Goal: Find specific page/section: Find specific page/section

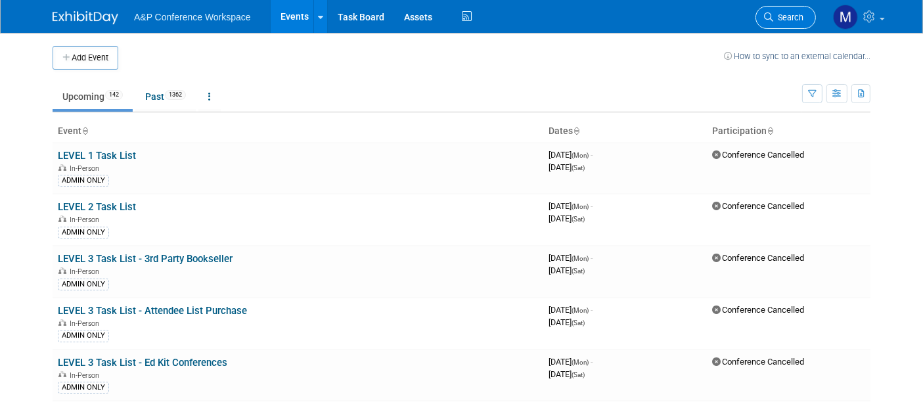
click at [782, 11] on link "Search" at bounding box center [785, 17] width 60 height 23
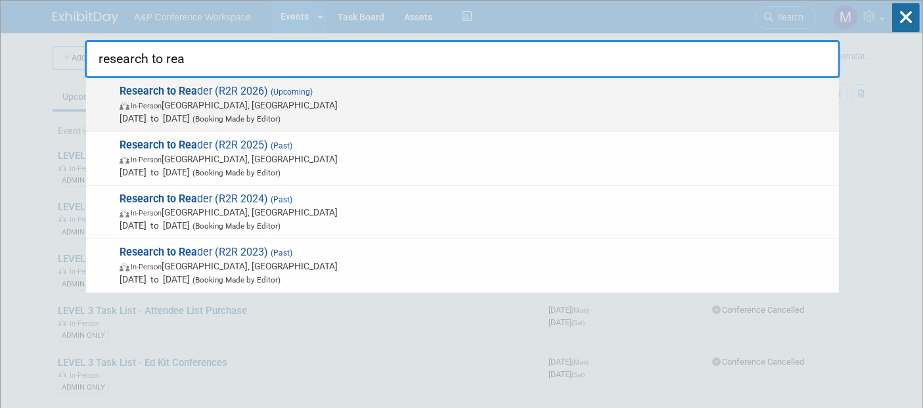
type input "research to rea"
click at [246, 89] on span "Research to Rea der (R2R 2026) (Upcoming) In-Person [GEOGRAPHIC_DATA], [GEOGRAP…" at bounding box center [474, 105] width 717 height 40
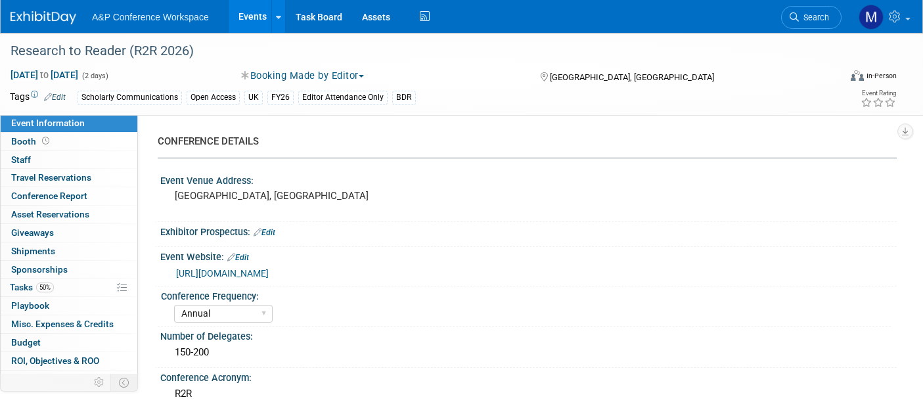
select select "Annual"
select select "Level 4"
select select "Editor Attendance Only"
select select "Scholarly Communications"
select select "Open Access"
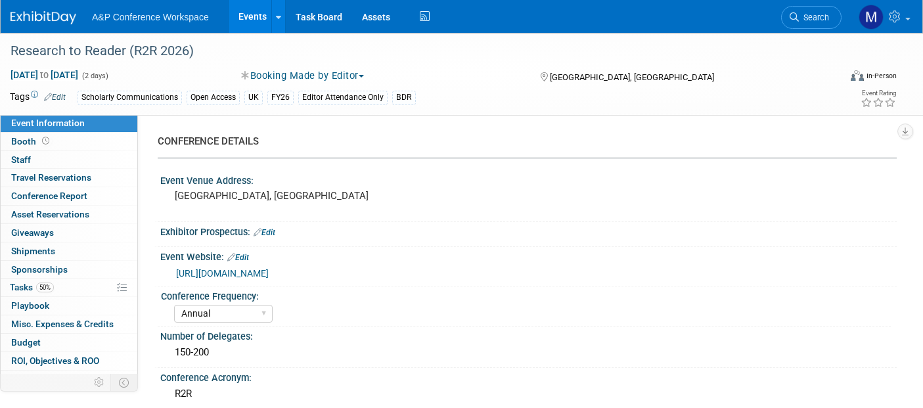
select select "[PERSON_NAME]"
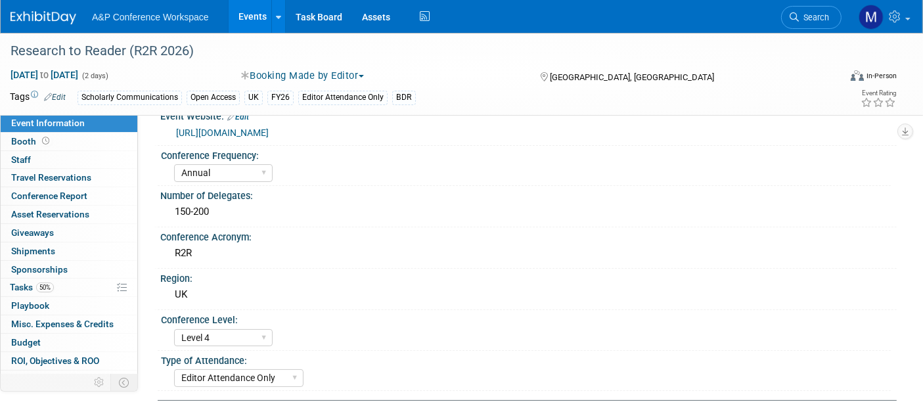
scroll to position [146, 0]
